Goal: Information Seeking & Learning: Find specific fact

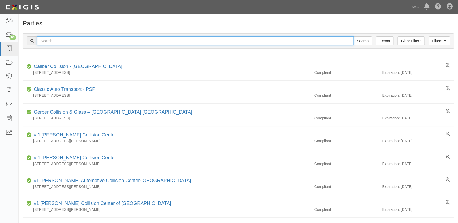
click at [47, 41] on input "text" at bounding box center [195, 40] width 316 height 9
type input "[PERSON_NAME]"
click at [353, 36] on input "Search" at bounding box center [362, 40] width 19 height 9
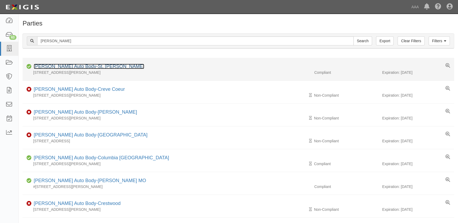
click at [54, 65] on link "Schaefer Auto Body-St. Peters" at bounding box center [89, 66] width 110 height 5
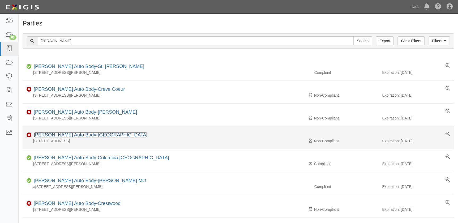
click at [85, 135] on link "Schaefer Auto Body-South County" at bounding box center [91, 134] width 114 height 5
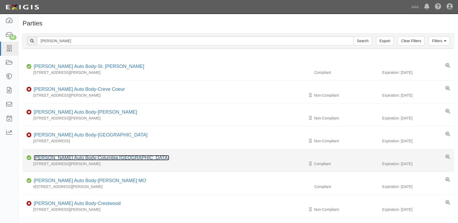
click at [89, 158] on link "[PERSON_NAME] Auto Body-Columbia [GEOGRAPHIC_DATA]" at bounding box center [101, 157] width 135 height 5
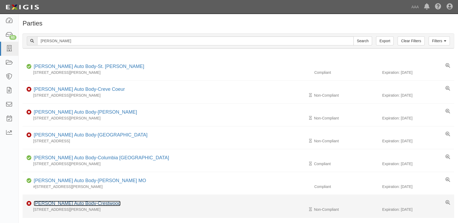
click at [84, 203] on link "[PERSON_NAME] Auto Body-Crestwood" at bounding box center [77, 203] width 87 height 5
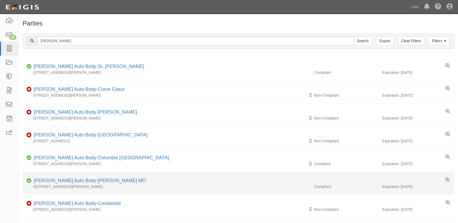
scroll to position [96, 0]
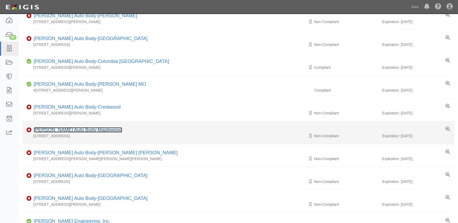
click at [80, 130] on link "[PERSON_NAME] Auto Body-Maplewood" at bounding box center [78, 129] width 88 height 5
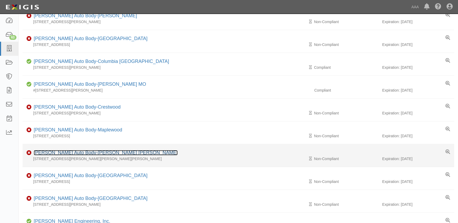
click at [103, 151] on link "Schaefer Auto Body-Webster Groves" at bounding box center [106, 152] width 144 height 5
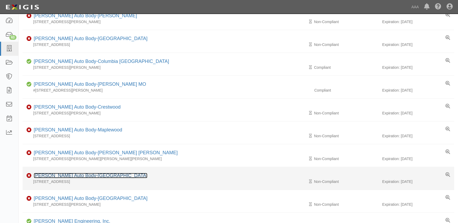
click at [80, 175] on link "Schaefer Auto Body-Ellisville" at bounding box center [91, 175] width 114 height 5
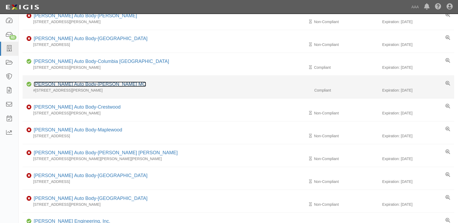
click at [83, 83] on link "Schaefer Auto Body-O'Fallon MO" at bounding box center [90, 83] width 112 height 5
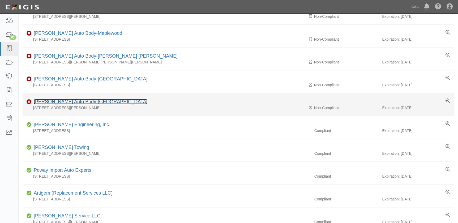
click at [82, 102] on link "Schaefer Auto Body-Wentzville" at bounding box center [91, 101] width 114 height 5
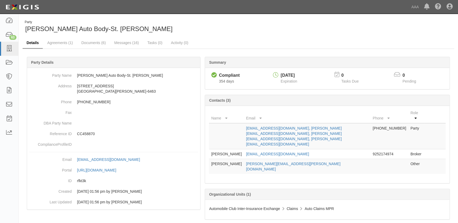
click at [35, 44] on link "Details" at bounding box center [33, 42] width 20 height 11
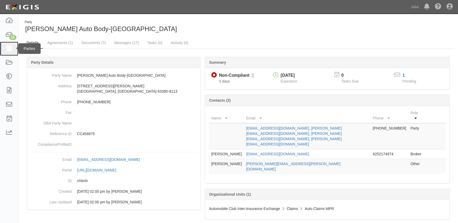
click at [12, 50] on icon at bounding box center [8, 49] width 7 height 6
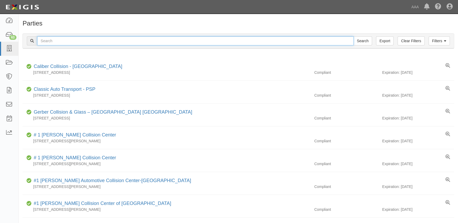
click at [59, 40] on input "text" at bounding box center [195, 40] width 316 height 9
type input "caliber"
click at [353, 36] on input "Search" at bounding box center [362, 40] width 19 height 9
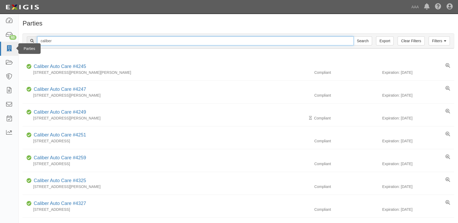
drag, startPoint x: 55, startPoint y: 42, endPoint x: 11, endPoint y: 42, distance: 44.9
type input "[PERSON_NAME]"
click at [353, 36] on input "Search" at bounding box center [362, 40] width 19 height 9
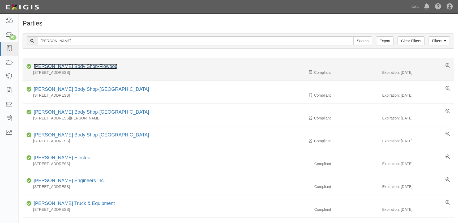
click at [68, 66] on link "[PERSON_NAME] Body Shop-Flowood" at bounding box center [76, 66] width 84 height 5
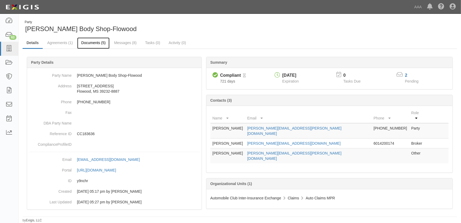
click at [92, 41] on link "Documents (5)" at bounding box center [93, 42] width 32 height 11
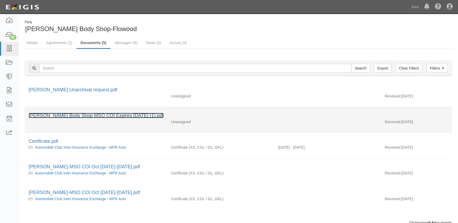
click at [59, 115] on link "[PERSON_NAME] Body Shop MSO COI Expires [DATE] (1).pdf" at bounding box center [96, 115] width 135 height 5
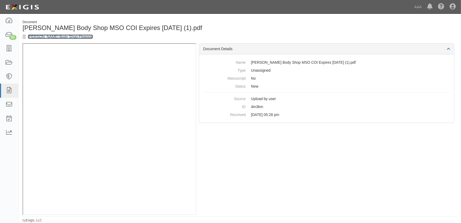
click at [38, 37] on link "[PERSON_NAME] Body Shop-Flowood" at bounding box center [60, 37] width 65 height 4
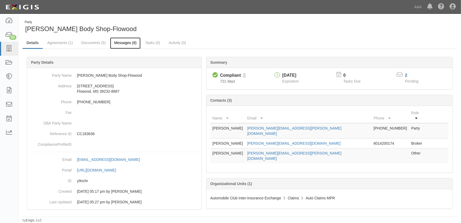
click at [118, 43] on link "Messages (8)" at bounding box center [125, 42] width 31 height 11
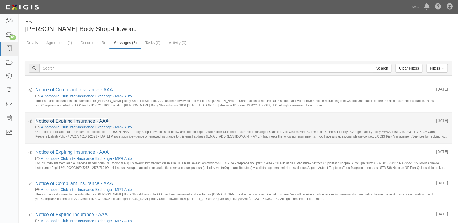
click at [74, 121] on link "Notice of Expiring Insurance - AAA" at bounding box center [71, 120] width 73 height 5
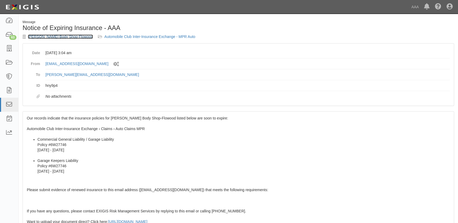
click at [36, 35] on link "[PERSON_NAME] Body Shop-Flowood" at bounding box center [60, 37] width 65 height 4
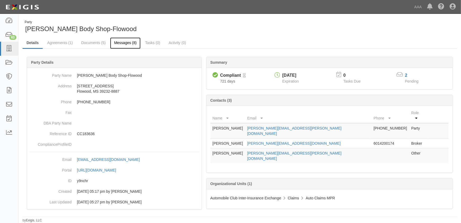
click at [121, 42] on link "Messages (8)" at bounding box center [125, 42] width 31 height 11
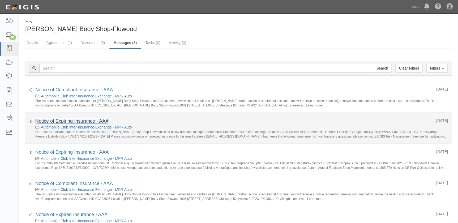
click at [77, 120] on link "Notice of Expiring Insurance - AAA" at bounding box center [71, 120] width 73 height 5
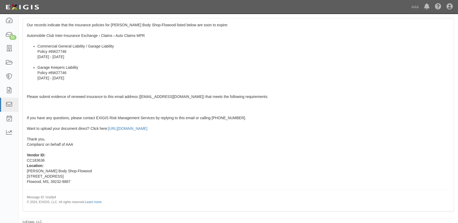
scroll to position [94, 0]
drag, startPoint x: 200, startPoint y: 127, endPoint x: 24, endPoint y: 129, distance: 175.5
click at [24, 129] on div "Our records indicate that the insurance policies for [PERSON_NAME] Body Shop-Fl…" at bounding box center [238, 114] width 431 height 192
copy span "Want to upload your document direct? Click here: [URL][DOMAIN_NAME]"
click at [157, 72] on li "Garage Keepers Liability Policy #6W27746 [DATE] - [DATE]" at bounding box center [243, 72] width 412 height 16
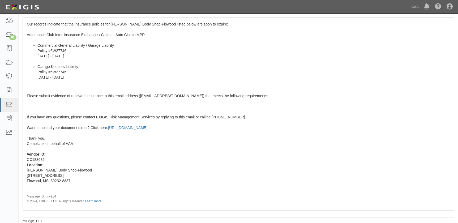
click at [174, 168] on div "Our records indicate that the insurance policies for [PERSON_NAME] Body Shop-Fl…" at bounding box center [238, 114] width 431 height 192
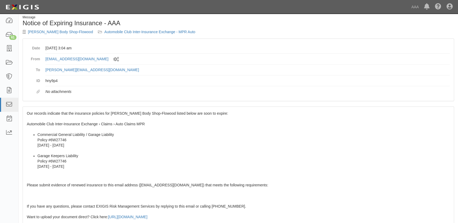
scroll to position [0, 0]
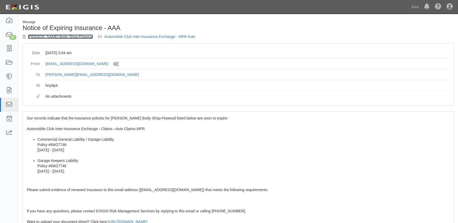
click at [61, 37] on link "[PERSON_NAME] Body Shop-Flowood" at bounding box center [60, 37] width 65 height 4
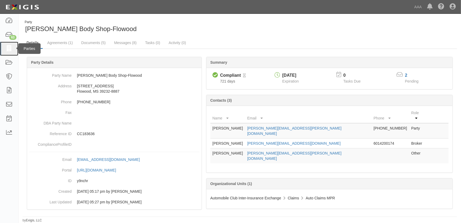
click at [8, 49] on icon at bounding box center [8, 49] width 7 height 6
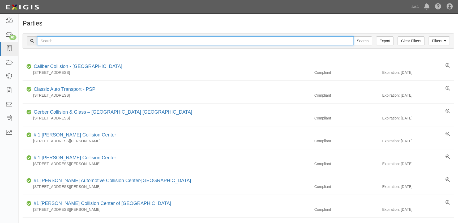
click at [58, 40] on input "text" at bounding box center [195, 40] width 316 height 9
paste input "[PERSON_NAME] Collision Center of [GEOGRAPHIC_DATA]"
type input "[PERSON_NAME] Collision Center of [GEOGRAPHIC_DATA]"
click at [353, 36] on input "Search" at bounding box center [362, 40] width 19 height 9
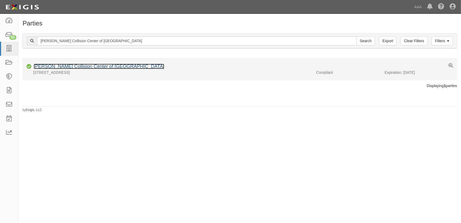
click at [53, 67] on link "[PERSON_NAME] Collision Center of [GEOGRAPHIC_DATA]" at bounding box center [99, 66] width 131 height 5
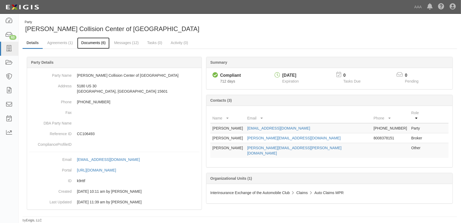
click at [96, 44] on link "Documents (6)" at bounding box center [93, 42] width 32 height 11
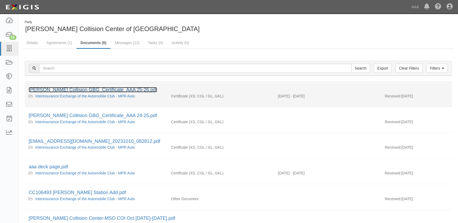
click at [81, 87] on link "[PERSON_NAME] Collision GBG_Certificate_AAA 25-26.pdf" at bounding box center [93, 89] width 128 height 5
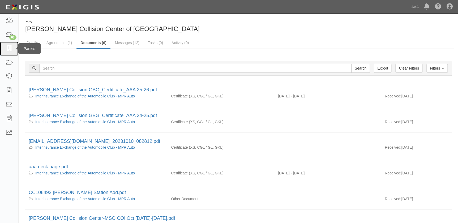
click at [9, 49] on icon at bounding box center [8, 49] width 7 height 6
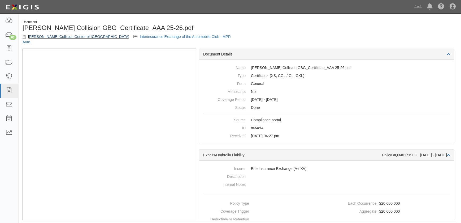
click at [41, 37] on link "[PERSON_NAME] Collision Center of [GEOGRAPHIC_DATA]" at bounding box center [79, 37] width 102 height 4
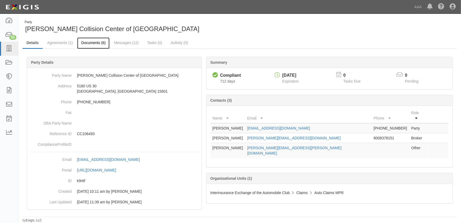
click at [98, 44] on link "Documents (6)" at bounding box center [93, 42] width 32 height 11
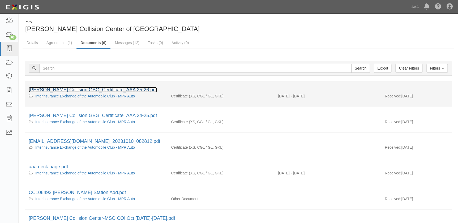
click at [90, 88] on link "[PERSON_NAME] Collision GBG_Certificate_AAA 25-26.pdf" at bounding box center [93, 89] width 128 height 5
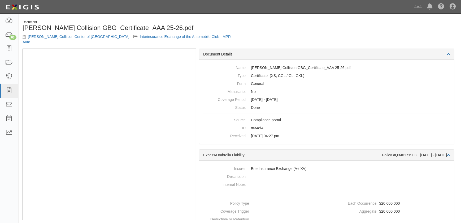
click at [199, 17] on div "Document Delaney Collision GBG_Certificate_AAA 25-26.pdf Delaney Collision Cent…" at bounding box center [240, 122] width 443 height 212
click at [72, 36] on link "[PERSON_NAME] Collision Center of [GEOGRAPHIC_DATA]" at bounding box center [79, 37] width 102 height 4
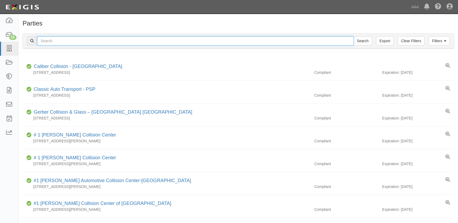
click at [43, 41] on input "text" at bounding box center [195, 40] width 316 height 9
type input "[PERSON_NAME]"
click at [353, 36] on input "Search" at bounding box center [362, 40] width 19 height 9
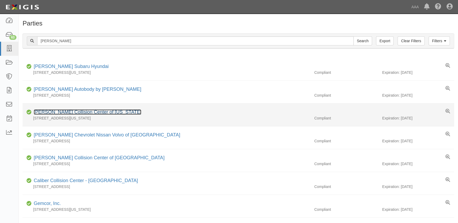
click at [102, 113] on link "[PERSON_NAME] Collision Center of [US_STATE]" at bounding box center [88, 111] width 108 height 5
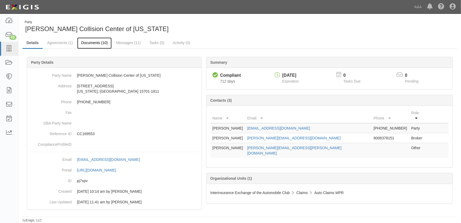
click at [91, 43] on link "Documents (10)" at bounding box center [94, 42] width 35 height 11
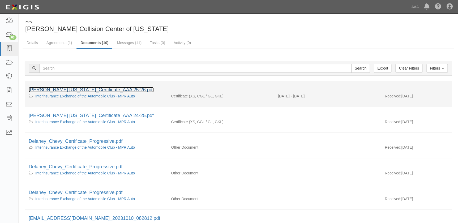
click at [80, 87] on link "[PERSON_NAME] [US_STATE]_Certificate_AAA 25-26.pdf" at bounding box center [91, 89] width 125 height 5
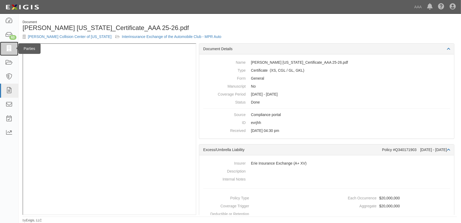
click at [9, 51] on icon at bounding box center [8, 49] width 7 height 6
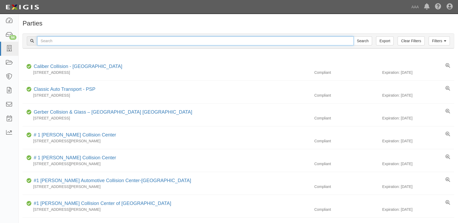
click at [75, 40] on input "text" at bounding box center [195, 40] width 316 height 9
type input "don brown"
click at [353, 36] on input "Search" at bounding box center [362, 40] width 19 height 9
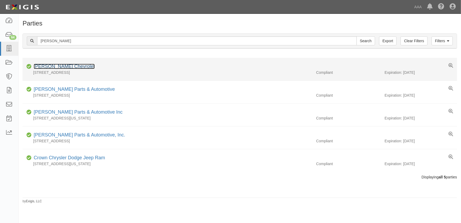
click at [71, 66] on link "Don Brown Chevrolet" at bounding box center [64, 66] width 61 height 5
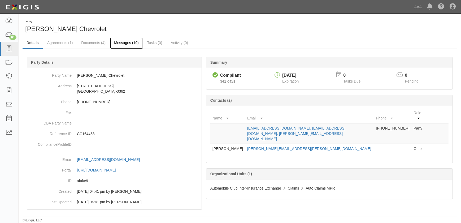
click at [121, 43] on link "Messages (19)" at bounding box center [126, 42] width 33 height 11
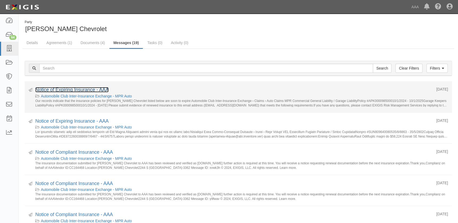
click at [75, 89] on link "Notice of Expiring Insurance - AAA" at bounding box center [71, 89] width 73 height 5
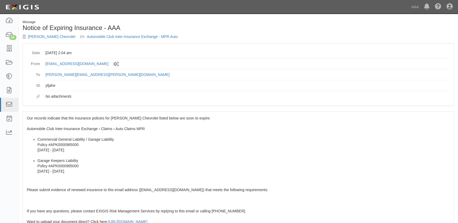
click at [55, 127] on span "Our records indicate that the insurance policies for Don Brown Chevrolet listed…" at bounding box center [238, 206] width 423 height 181
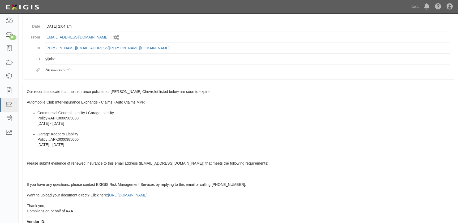
scroll to position [94, 0]
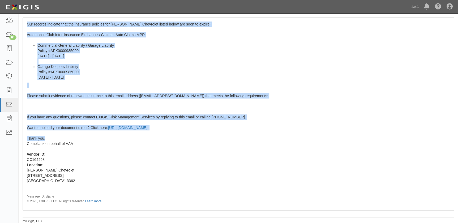
drag, startPoint x: 27, startPoint y: 117, endPoint x: 67, endPoint y: 137, distance: 45.5
click at [67, 137] on div "Our records indicate that the insurance policies for Don Brown Chevrolet listed…" at bounding box center [238, 114] width 431 height 192
copy span "Our records indicate that the insurance policies for Don Brown Chevrolet listed…"
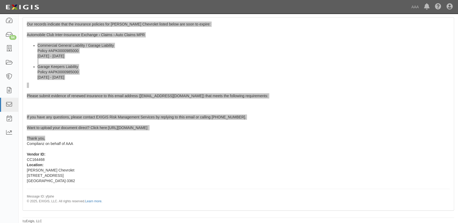
scroll to position [0, 0]
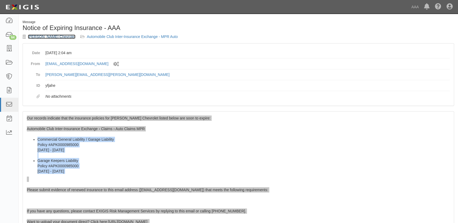
click at [54, 35] on link "Don Brown Chevrolet" at bounding box center [52, 37] width 48 height 4
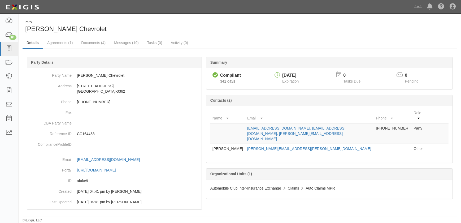
click at [247, 36] on div "Party Don Brown Chevrolet Details Agreements (1) Documents (4) Messages (19) Ta…" at bounding box center [240, 121] width 443 height 203
click at [10, 48] on icon at bounding box center [8, 49] width 7 height 6
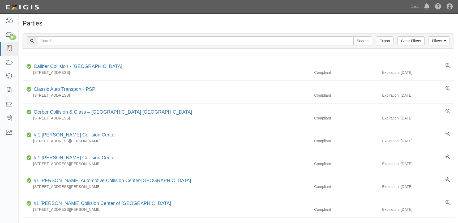
click at [50, 43] on input "text" at bounding box center [195, 40] width 316 height 9
type input "Fairway Ford"
click at [353, 36] on input "Search" at bounding box center [362, 40] width 19 height 9
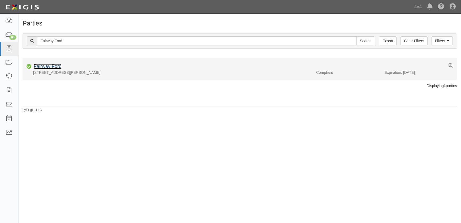
click at [42, 67] on link "Fairway Ford" at bounding box center [48, 66] width 28 height 5
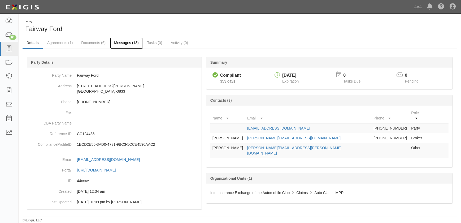
click at [117, 42] on link "Messages (13)" at bounding box center [126, 42] width 33 height 11
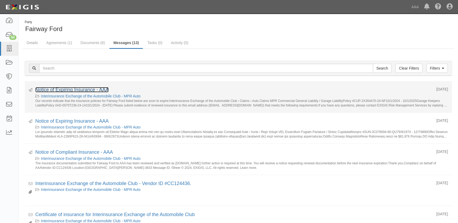
click at [68, 90] on link "Notice of Expiring Insurance - AAA" at bounding box center [71, 89] width 73 height 5
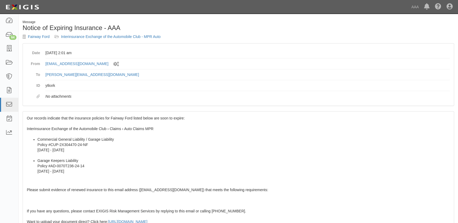
click at [42, 119] on span "Our records indicate that the insurance policies for Fairway Ford listed below …" at bounding box center [238, 206] width 423 height 181
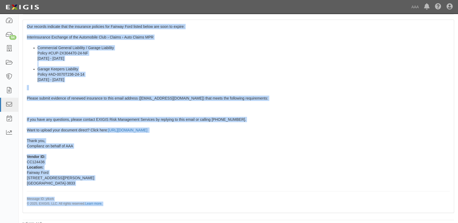
scroll to position [94, 0]
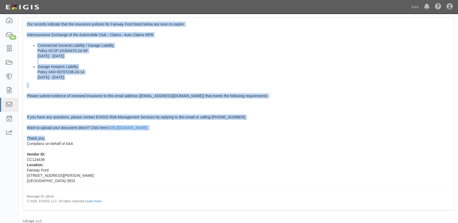
drag, startPoint x: 28, startPoint y: 117, endPoint x: 57, endPoint y: 140, distance: 36.6
click at [57, 140] on div "Our records indicate that the insurance policies for Fairway Ford listed below …" at bounding box center [238, 114] width 431 height 192
copy span "Our records indicate that the insurance policies for Fairway Ford listed below …"
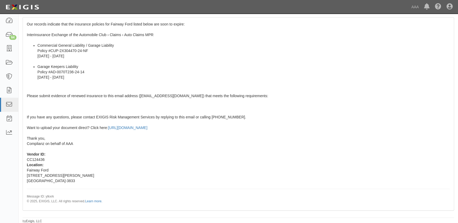
click at [166, 160] on div "Our records indicate that the insurance policies for Fairway Ford listed below …" at bounding box center [238, 114] width 431 height 192
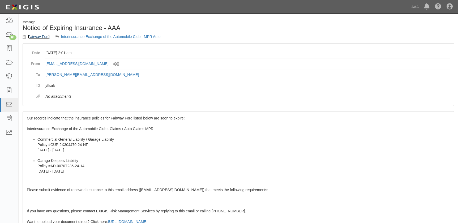
click at [37, 37] on link "Fairway Ford" at bounding box center [39, 37] width 22 height 4
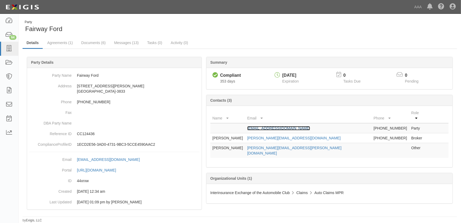
click at [294, 126] on link "[EMAIL_ADDRESS][DOMAIN_NAME]" at bounding box center [278, 128] width 63 height 4
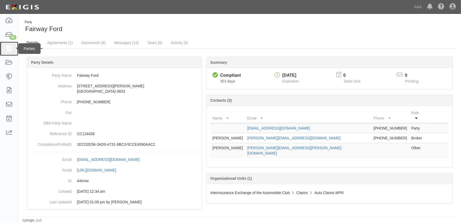
click at [11, 47] on icon at bounding box center [8, 49] width 7 height 6
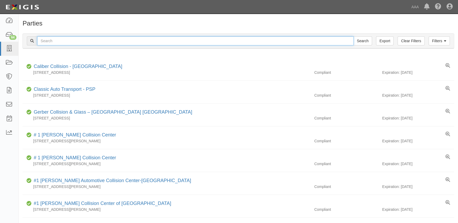
click at [119, 42] on input "text" at bounding box center [195, 40] width 316 height 9
type input "fix auto el monte"
click at [353, 36] on input "Search" at bounding box center [362, 40] width 19 height 9
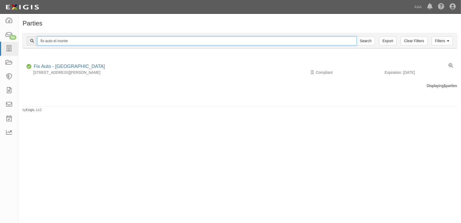
click at [81, 40] on input "fix auto el monte" at bounding box center [197, 40] width 320 height 9
type input "fix auto lemon grove"
click at [357, 36] on input "Search" at bounding box center [366, 40] width 19 height 9
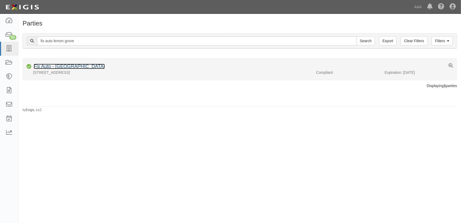
click at [58, 67] on link "Fix Auto - Lemon Grove" at bounding box center [69, 66] width 71 height 5
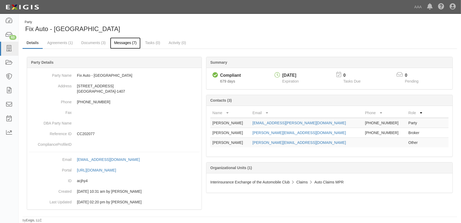
click at [128, 44] on link "Messages (7)" at bounding box center [125, 42] width 31 height 11
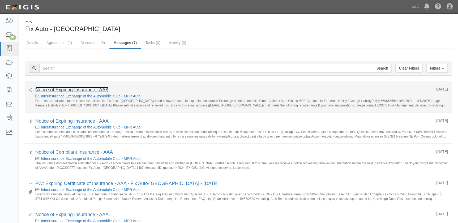
click at [87, 89] on link "Notice of Expiring Insurance - AAA" at bounding box center [71, 89] width 73 height 5
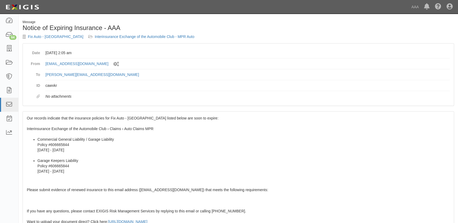
click at [32, 121] on div "Our records indicate that the insurance policies for Fix Auto - Lemon Grove lis…" at bounding box center [238, 207] width 431 height 192
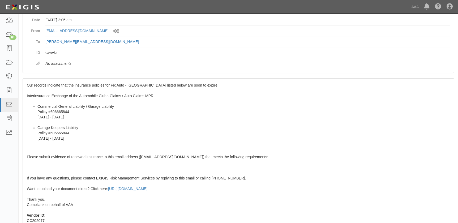
scroll to position [49, 0]
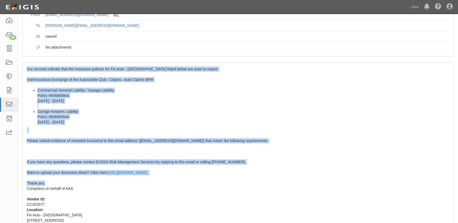
drag, startPoint x: 35, startPoint y: 137, endPoint x: 65, endPoint y: 183, distance: 55.6
click at [65, 183] on div "Our records indicate that the insurance policies for Fix Auto - Lemon Grove lis…" at bounding box center [238, 158] width 431 height 192
copy span "Our records indicate that the insurance policies for Fix Auto - Lemon Grove lis…"
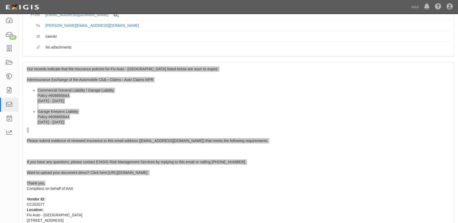
scroll to position [0, 0]
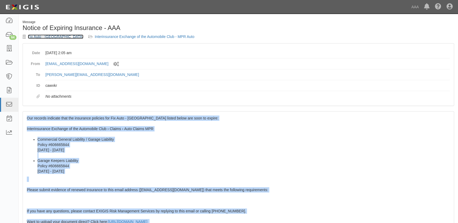
click at [57, 37] on link "Fix Auto - Lemon Grove" at bounding box center [55, 37] width 55 height 4
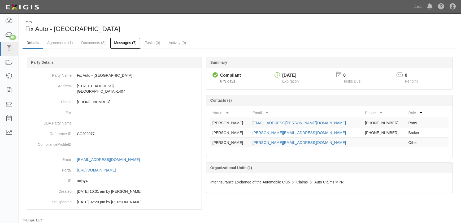
click at [126, 44] on link "Messages (7)" at bounding box center [125, 42] width 31 height 11
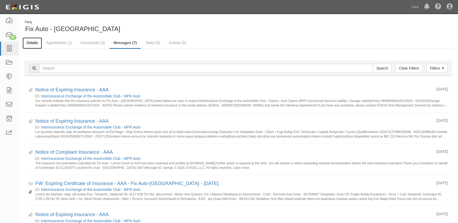
click at [33, 42] on link "Details" at bounding box center [32, 42] width 19 height 11
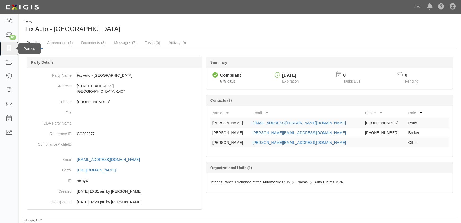
click at [11, 49] on icon at bounding box center [8, 49] width 7 height 6
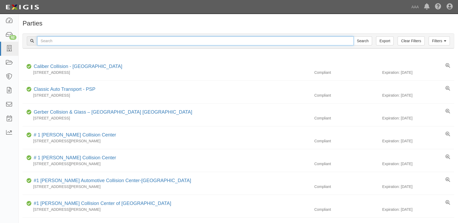
click at [70, 39] on input "text" at bounding box center [195, 40] width 316 height 9
type input "fix auto poway"
click at [353, 36] on input "Search" at bounding box center [362, 40] width 19 height 9
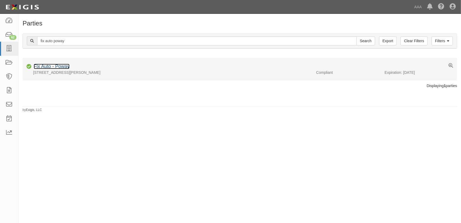
click at [61, 67] on link "Fix Auto - Poway" at bounding box center [52, 66] width 36 height 5
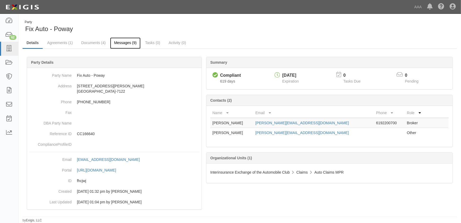
click at [119, 43] on link "Messages (9)" at bounding box center [125, 42] width 31 height 11
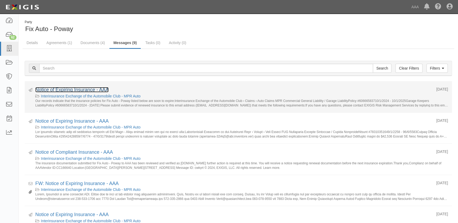
click at [78, 89] on link "Notice of Expiring Insurance - AAA" at bounding box center [71, 89] width 73 height 5
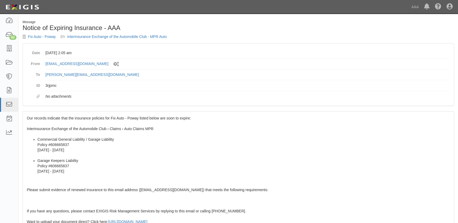
click at [72, 124] on div "Our records indicate that the insurance policies for Fix Auto - Poway listed be…" at bounding box center [238, 207] width 431 height 192
click at [28, 118] on span "Our records indicate that the insurance policies for Fix Auto - Poway listed be…" at bounding box center [238, 206] width 423 height 181
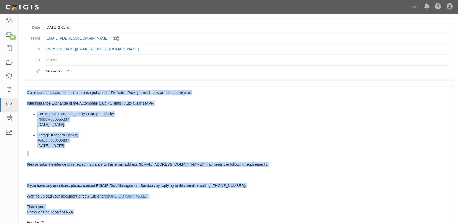
scroll to position [28, 0]
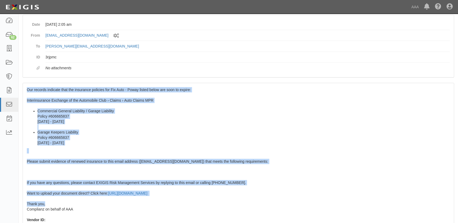
drag, startPoint x: 27, startPoint y: 118, endPoint x: 72, endPoint y: 202, distance: 95.3
click at [72, 202] on div "Our records indicate that the insurance policies for Fix Auto - Poway listed be…" at bounding box center [238, 179] width 431 height 192
copy span "Our records indicate that the insurance policies for Fix Auto - Poway listed be…"
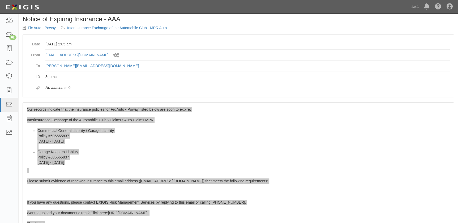
scroll to position [0, 0]
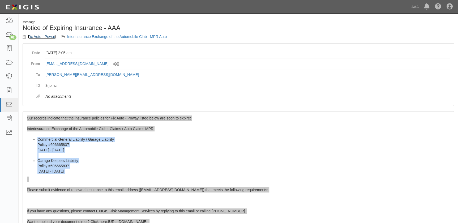
click at [48, 38] on link "Fix Auto - Poway" at bounding box center [42, 37] width 28 height 4
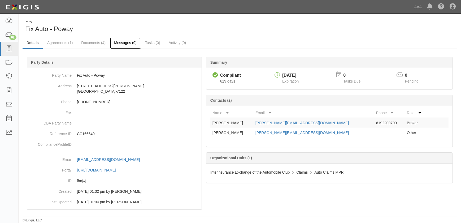
click at [119, 42] on link "Messages (9)" at bounding box center [125, 42] width 31 height 11
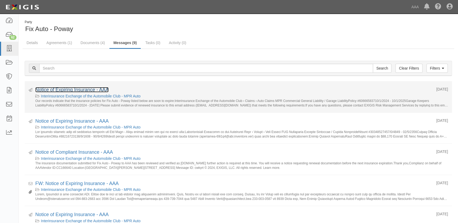
click at [83, 88] on link "Notice of Expiring Insurance - AAA" at bounding box center [71, 89] width 73 height 5
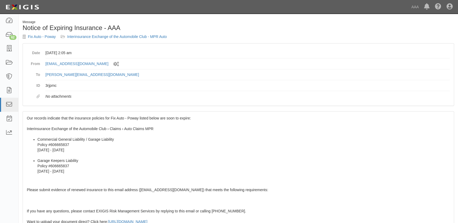
click at [64, 120] on div "Our records indicate that the insurance policies for Fix Auto - Poway listed be…" at bounding box center [238, 207] width 431 height 192
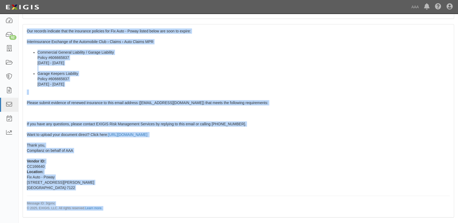
scroll to position [94, 0]
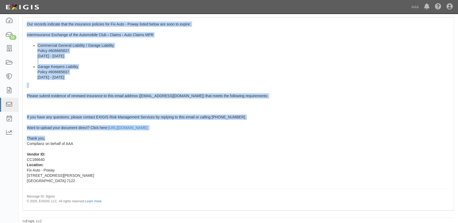
drag, startPoint x: 25, startPoint y: 117, endPoint x: 55, endPoint y: 138, distance: 37.0
click at [55, 138] on div "Our records indicate that the insurance policies for Fix Auto - Poway listed be…" at bounding box center [238, 114] width 431 height 192
copy span "Our records indicate that the insurance policies for Fix Auto - Poway listed be…"
click at [7, 51] on icon at bounding box center [8, 49] width 7 height 6
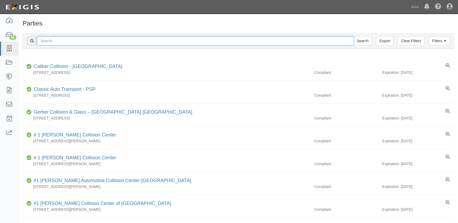
click at [53, 40] on input "text" at bounding box center [195, 40] width 316 height 9
type input "sterling mccall"
click at [353, 36] on input "Search" at bounding box center [362, 40] width 19 height 9
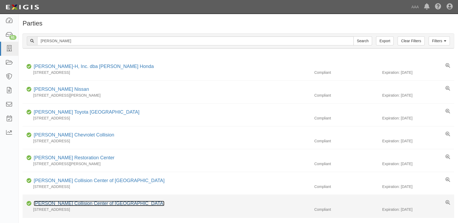
click at [125, 203] on link "Sterling McCall Collision Center of Jersey Village" at bounding box center [99, 203] width 131 height 5
